Goal: Task Accomplishment & Management: Complete application form

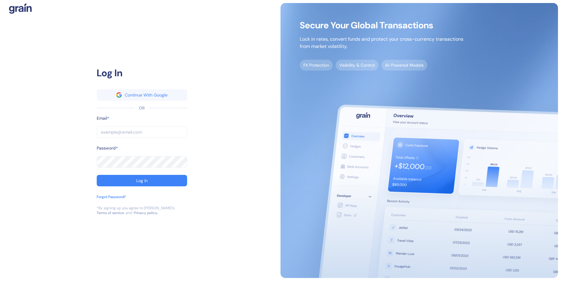
type input "dev+mobi@grainfinance.co"
